Goal: Navigation & Orientation: Find specific page/section

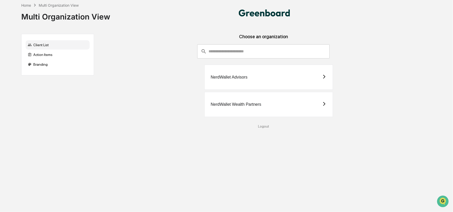
click at [246, 104] on div "NerdWallet Wealth Partners" at bounding box center [236, 104] width 50 height 5
